Goal: Complete application form

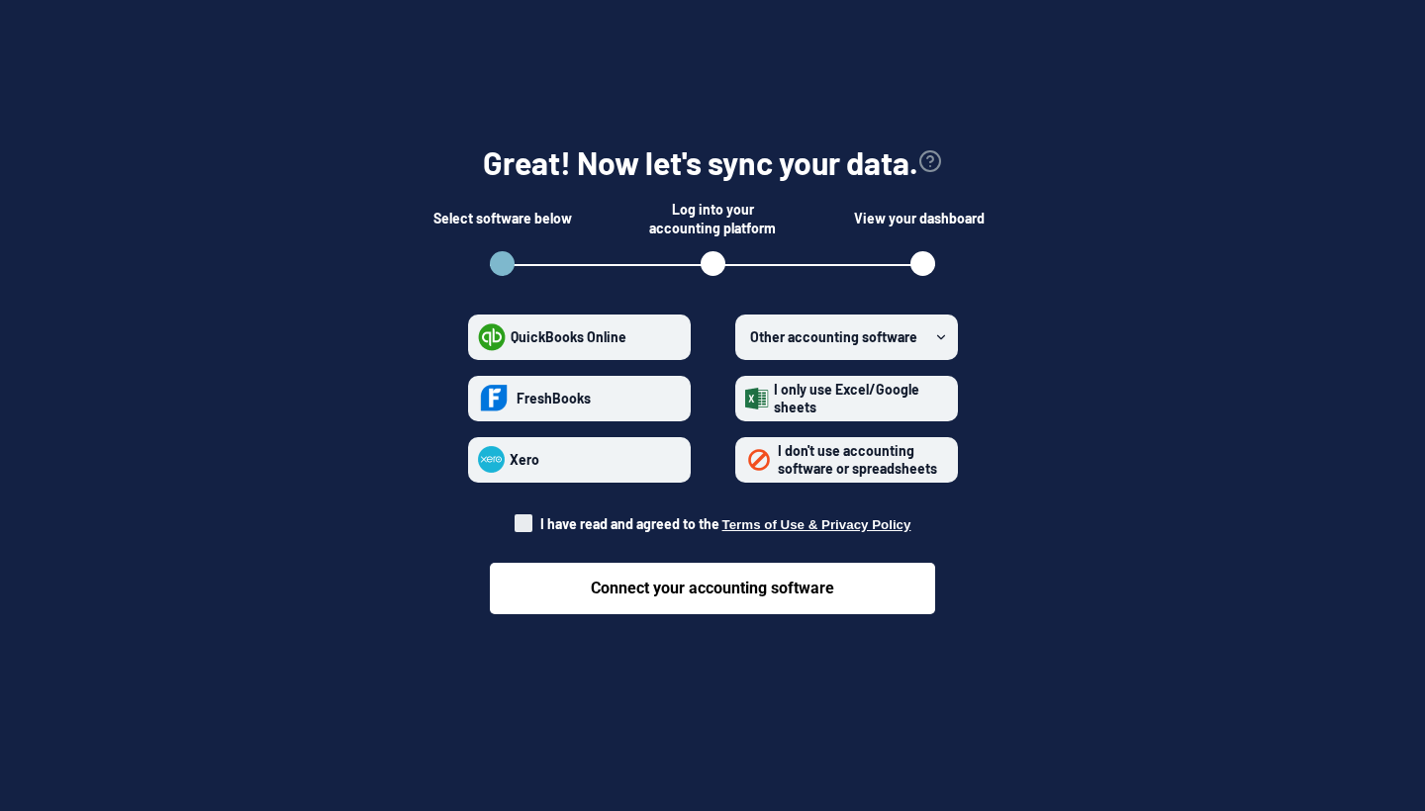
click at [540, 533] on div "Connect your accounting software" at bounding box center [712, 573] width 445 height 81
click at [532, 520] on span at bounding box center [524, 524] width 18 height 18
click at [516, 520] on input "I have read and agreed to the Terms of Use & Privacy Policy" at bounding box center [515, 519] width 1 height 1
checkbox input "true"
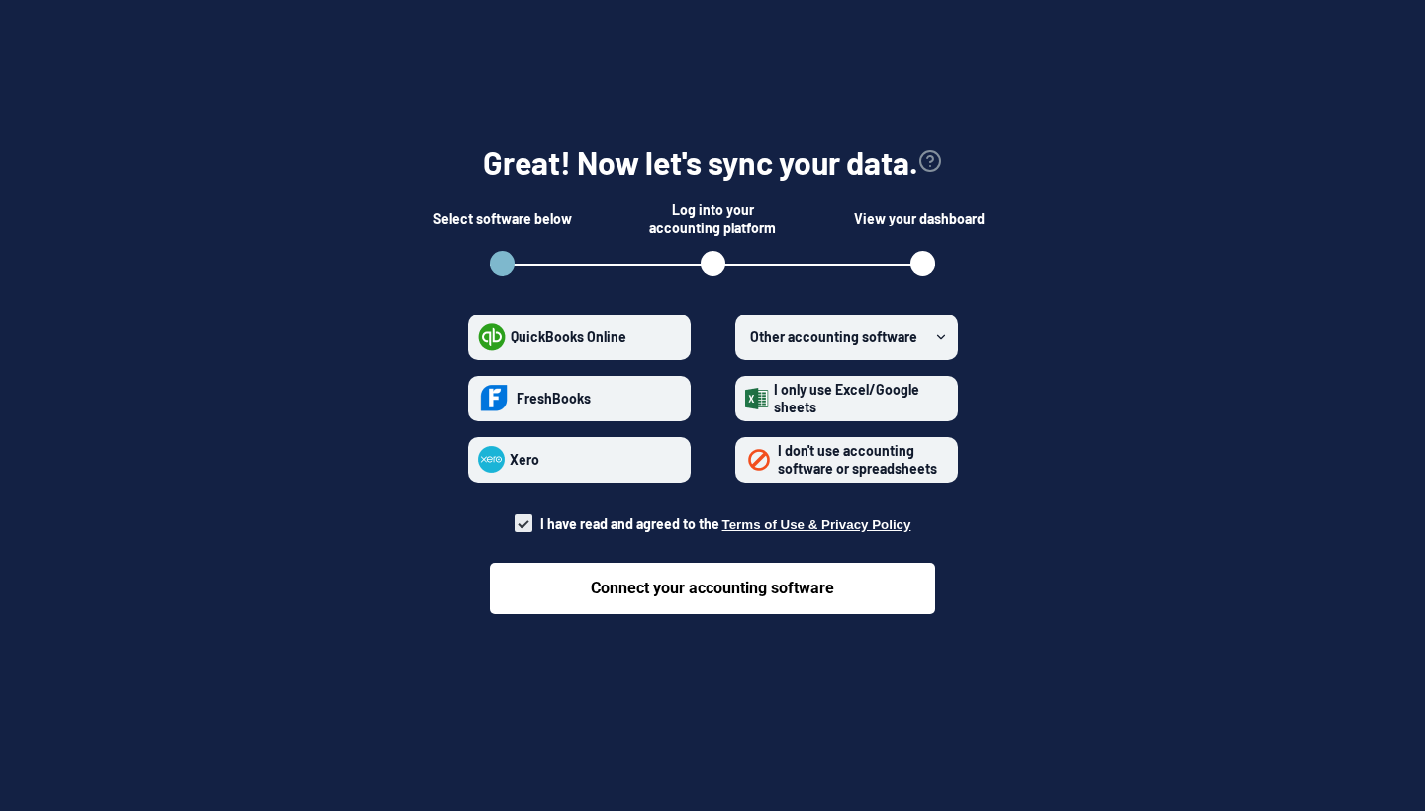
click at [750, 510] on div "I have read and agreed to the Terms of Use & Privacy Policy" at bounding box center [713, 508] width 397 height 51
click at [862, 337] on span "Other accounting software" at bounding box center [833, 337] width 167 height 17
click at [746, 337] on software "Other accounting software" at bounding box center [745, 336] width 1 height 1
click at [1057, 611] on section "Great! Now let's sync your data. Select software below Log into your accounting…" at bounding box center [713, 371] width 1362 height 585
click at [797, 474] on span "I don't use accounting software or spreadsheets" at bounding box center [857, 459] width 159 height 35
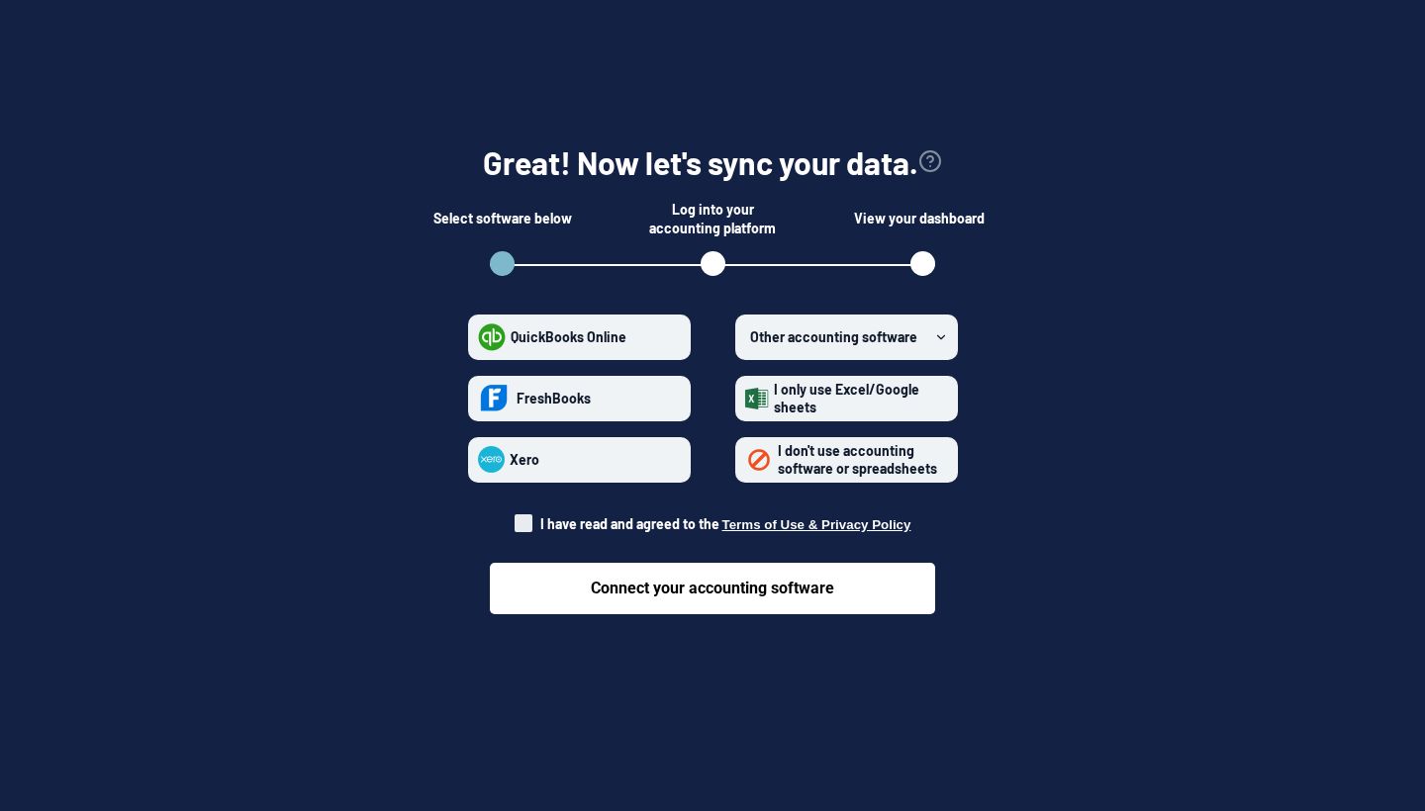
click at [746, 460] on spreadsheets "I don't use accounting software or spreadsheets" at bounding box center [745, 459] width 1 height 1
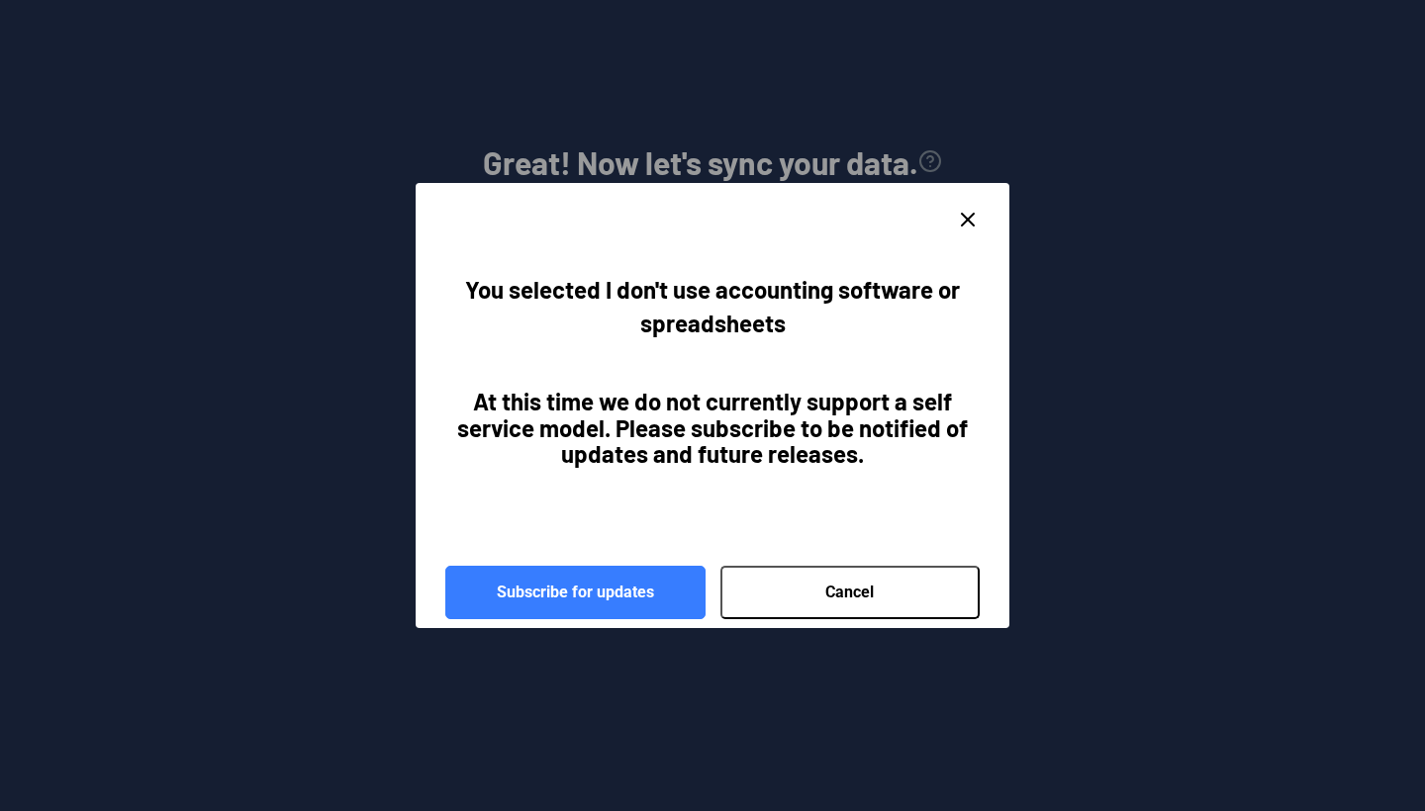
click at [720, 566] on button "Cancel" at bounding box center [850, 592] width 260 height 53
radio spreadsheets "false"
